Goal: Information Seeking & Learning: Find specific fact

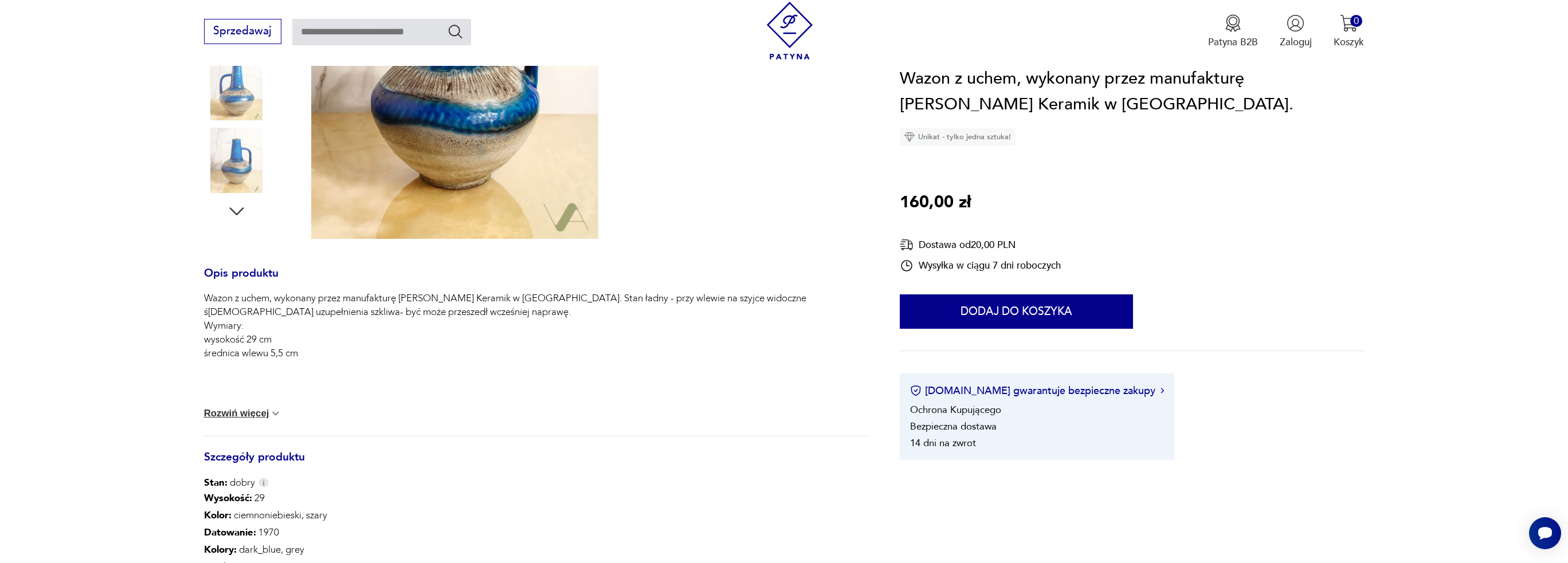
scroll to position [172, 0]
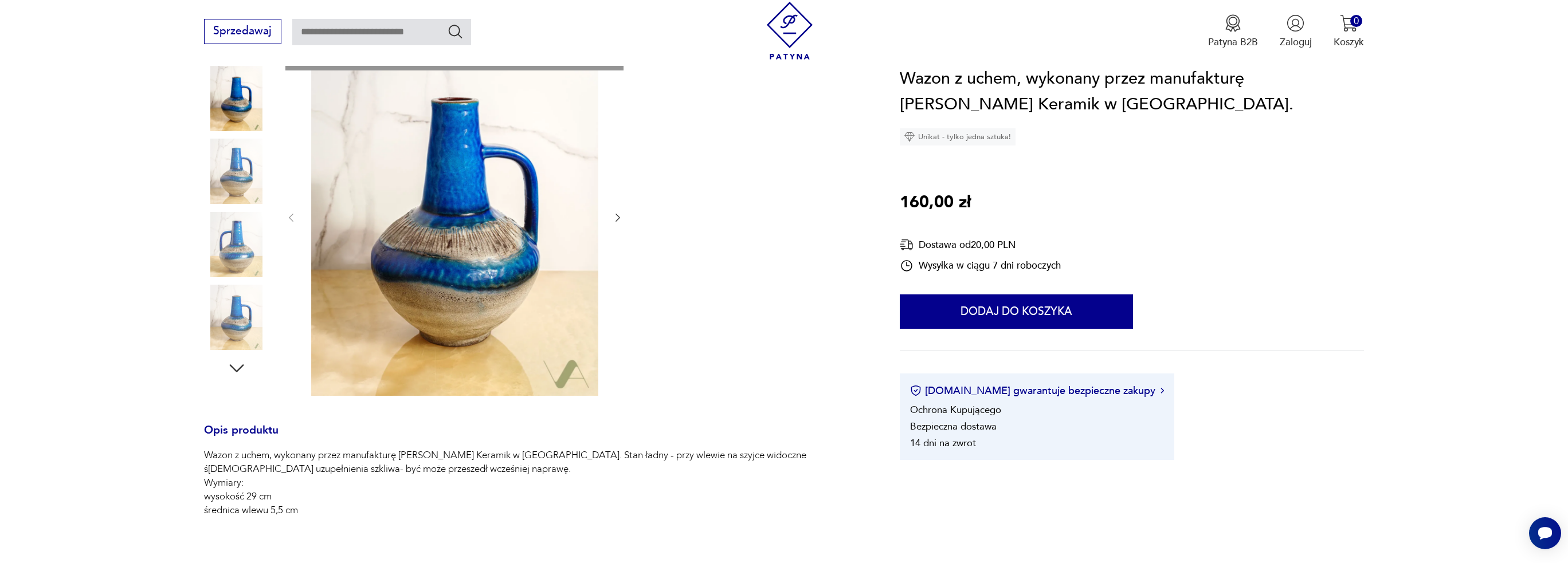
click at [1282, 76] on h1 "Wazon z uchem, wykonany przez manufakturę [PERSON_NAME] Keramik w [GEOGRAPHIC_D…" at bounding box center [1132, 91] width 464 height 52
copy h1 "Carstens"
drag, startPoint x: 980, startPoint y: 100, endPoint x: 903, endPoint y: 96, distance: 77.1
click at [903, 96] on h1 "Wazon z uchem, wykonany przez manufakturę [PERSON_NAME] Keramik w [GEOGRAPHIC_D…" at bounding box center [1132, 91] width 464 height 52
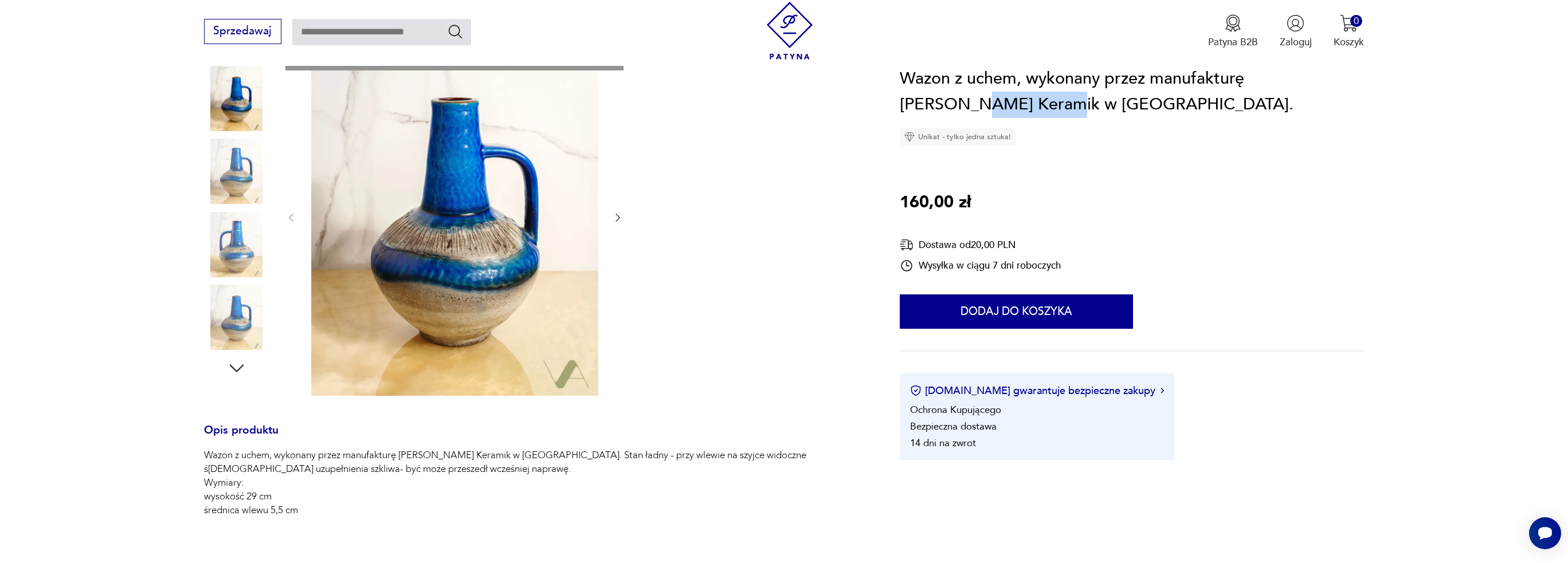
copy h1 "Tonnieshof"
